Goal: Transaction & Acquisition: Purchase product/service

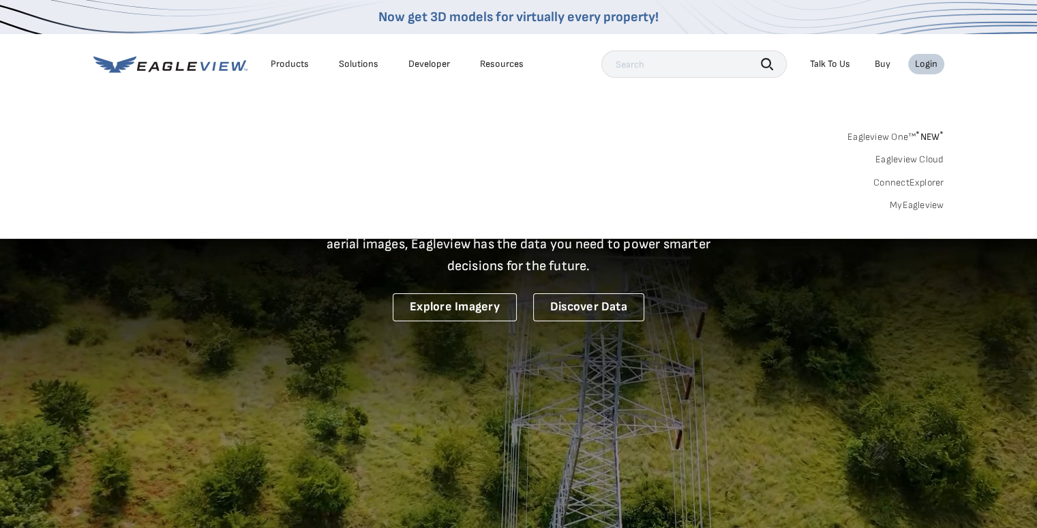
click at [916, 207] on link "MyEagleview" at bounding box center [917, 205] width 55 height 12
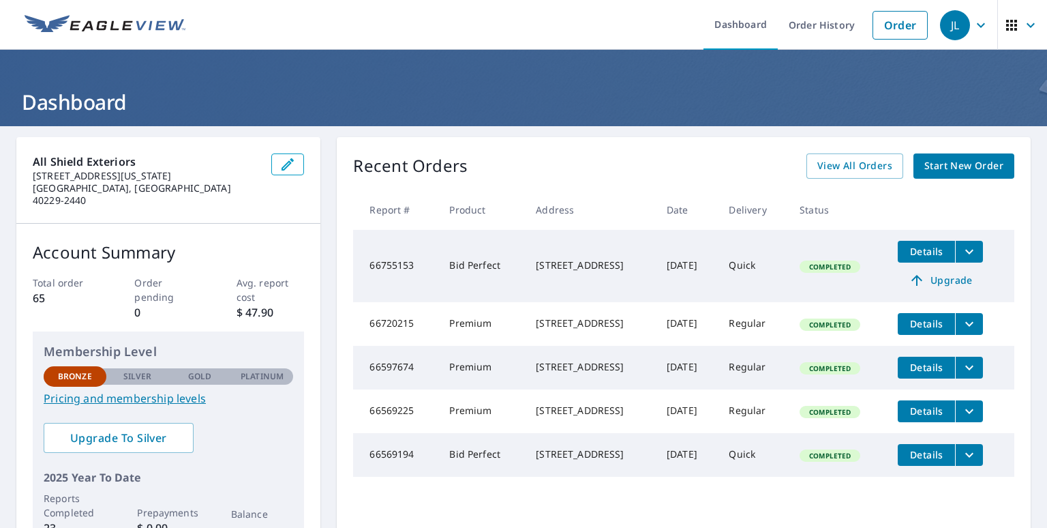
click at [930, 164] on span "Start New Order" at bounding box center [964, 166] width 79 height 17
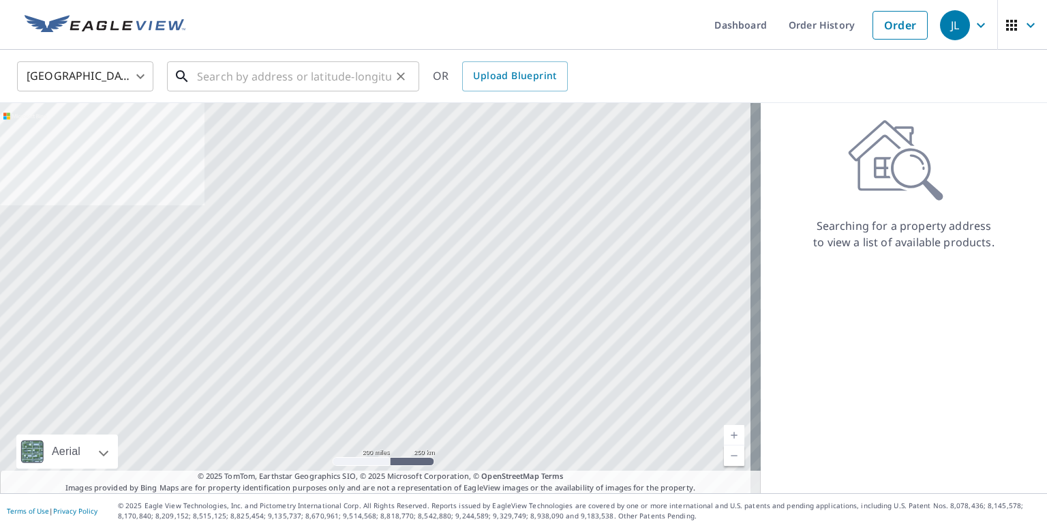
click at [226, 78] on input "text" at bounding box center [294, 76] width 194 height 38
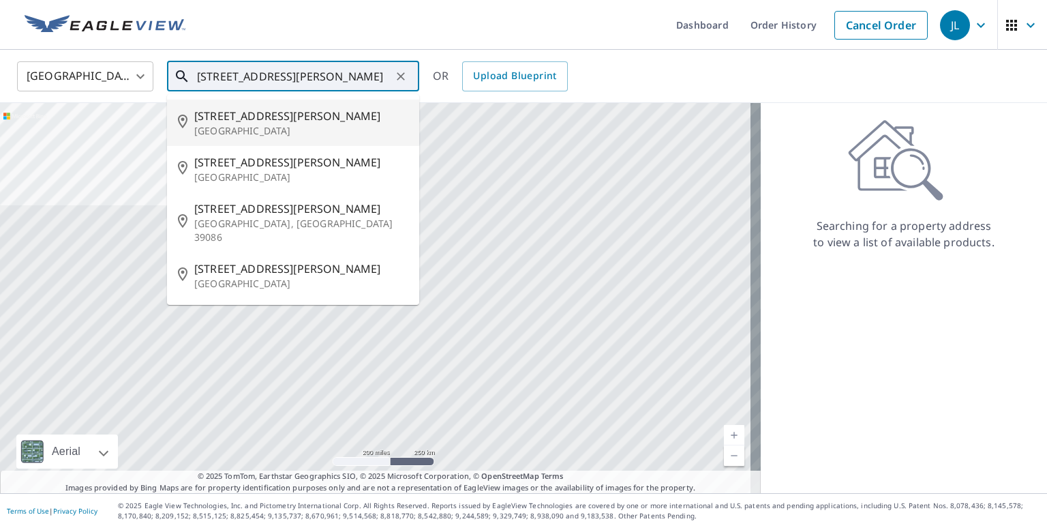
click at [225, 124] on p "[GEOGRAPHIC_DATA]" at bounding box center [301, 131] width 214 height 14
type input "[STREET_ADDRESS][PERSON_NAME]"
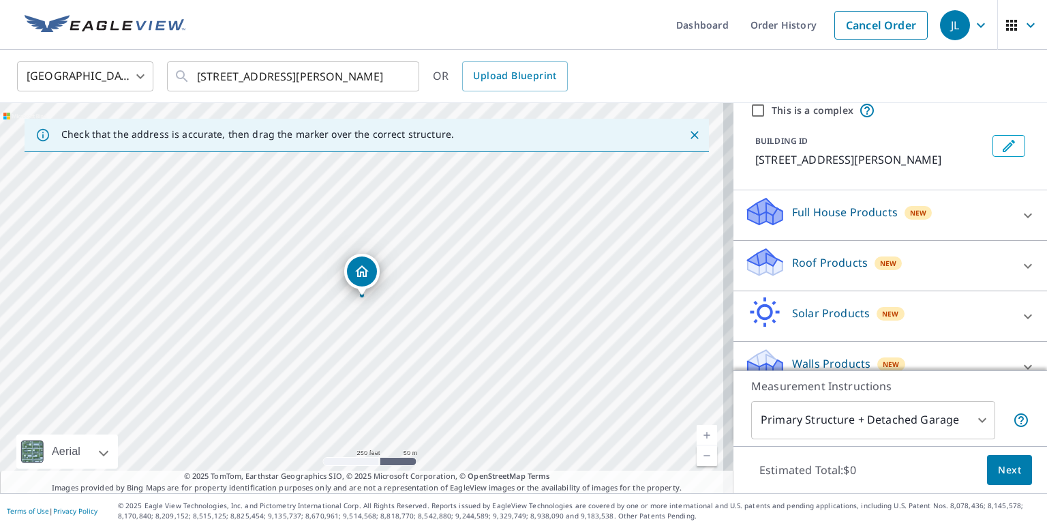
scroll to position [71, 0]
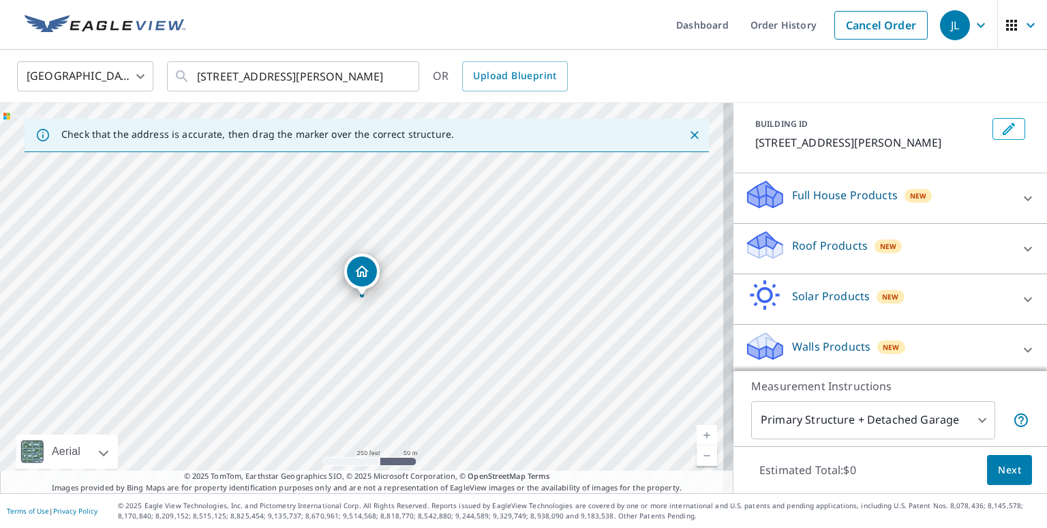
click at [1020, 242] on icon at bounding box center [1028, 249] width 16 height 16
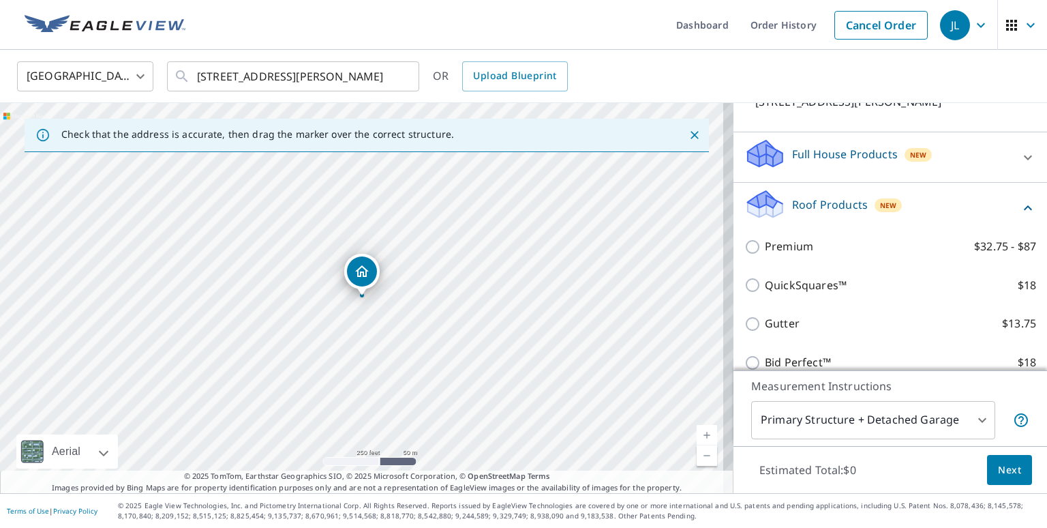
scroll to position [123, 0]
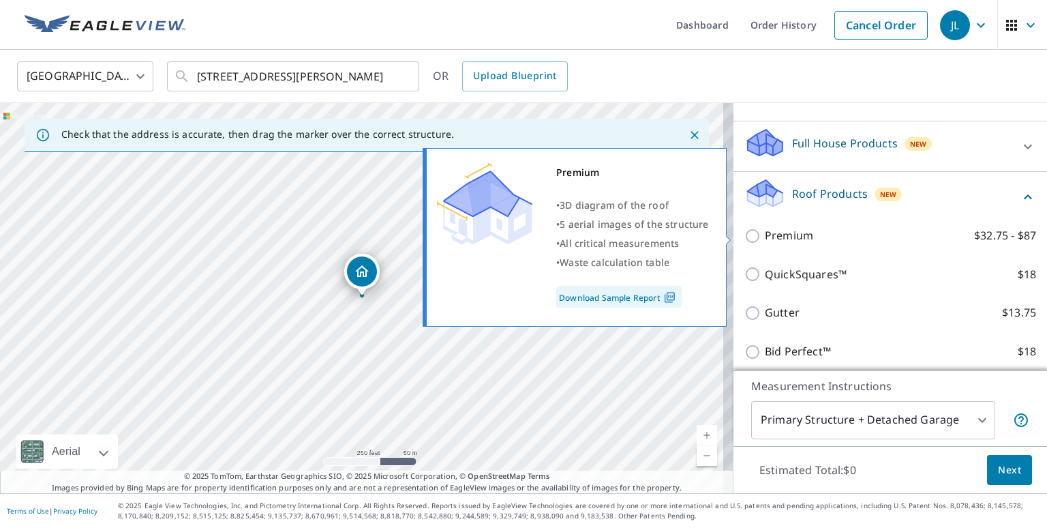
click at [745, 235] on input "Premium $32.75 - $87" at bounding box center [755, 236] width 20 height 16
checkbox input "true"
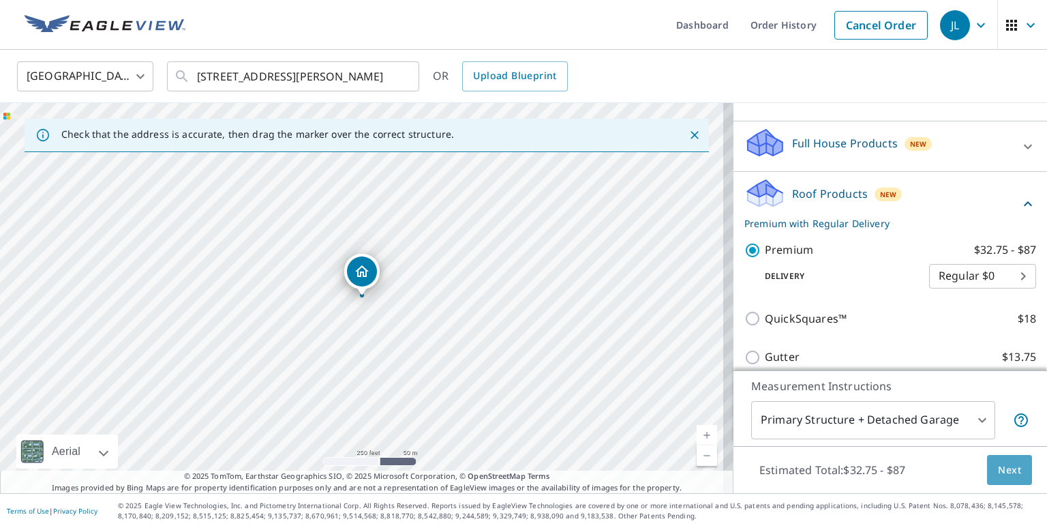
click at [998, 468] on span "Next" at bounding box center [1009, 470] width 23 height 17
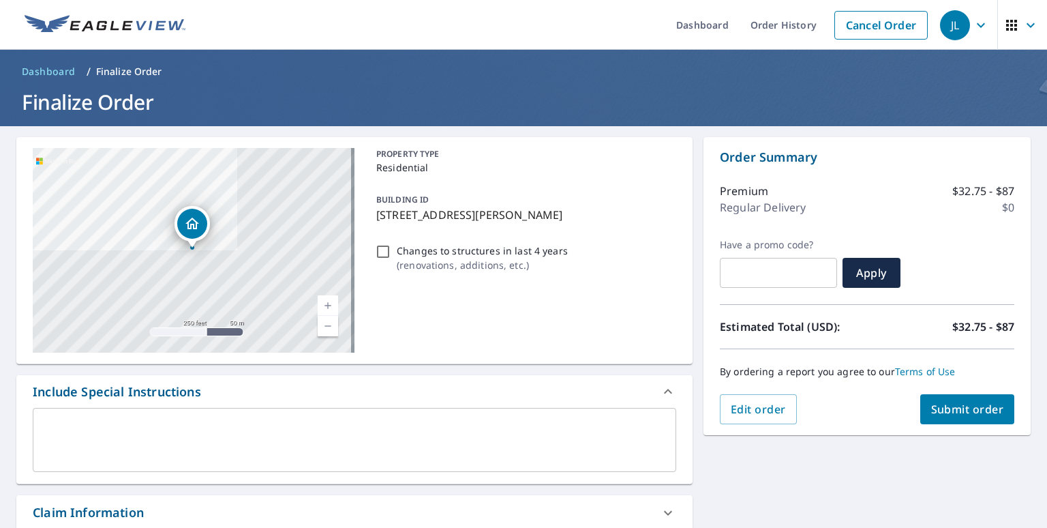
click at [956, 407] on span "Submit order" at bounding box center [967, 409] width 73 height 15
